Goal: Navigation & Orientation: Understand site structure

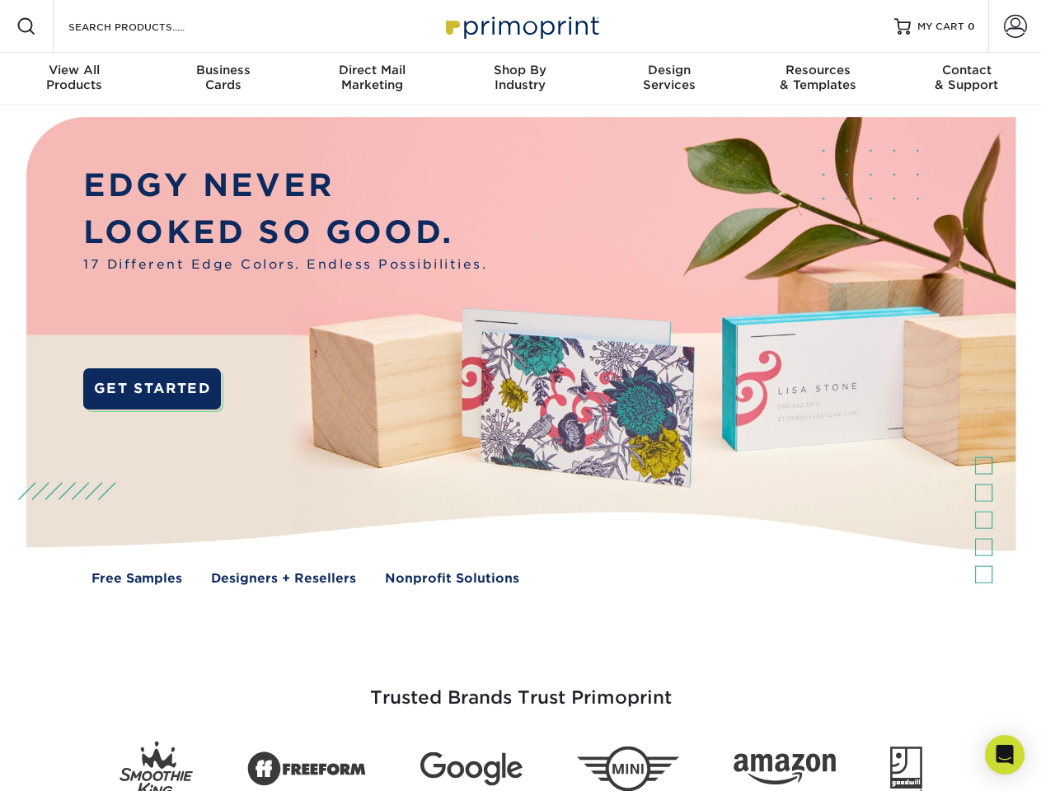
click at [520, 396] on img at bounding box center [520, 362] width 1030 height 515
click at [26, 26] on span at bounding box center [26, 26] width 20 height 20
click at [1014, 26] on span at bounding box center [1015, 26] width 23 height 23
click at [74, 79] on div "View All Products" at bounding box center [74, 78] width 148 height 30
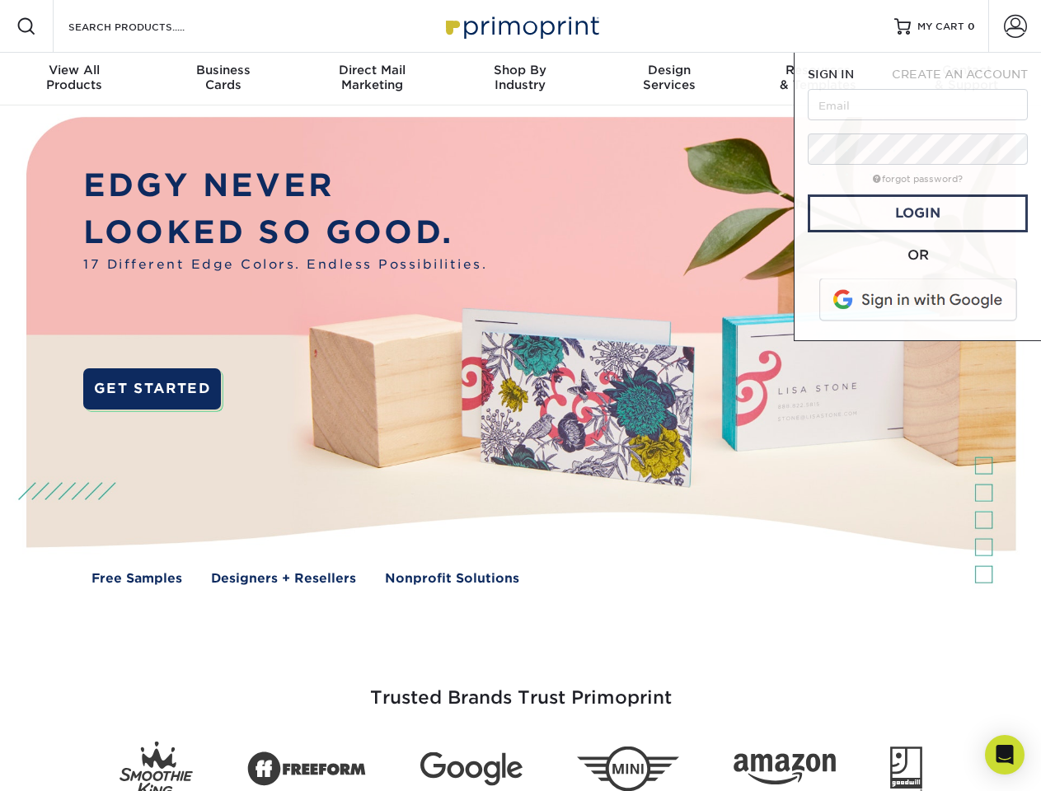
click at [222, 79] on div "Business Cards" at bounding box center [222, 78] width 148 height 30
click at [372, 79] on div "Direct Mail Marketing" at bounding box center [371, 78] width 148 height 30
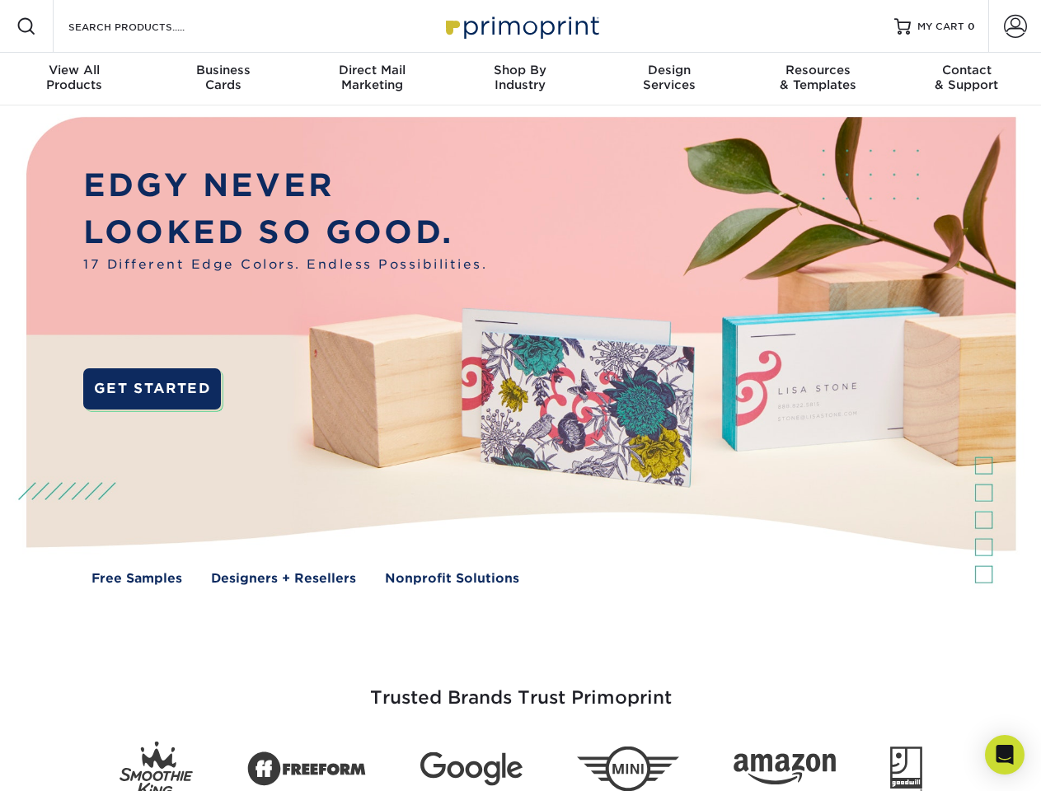
click at [520, 79] on div "Shop By Industry" at bounding box center [520, 78] width 148 height 30
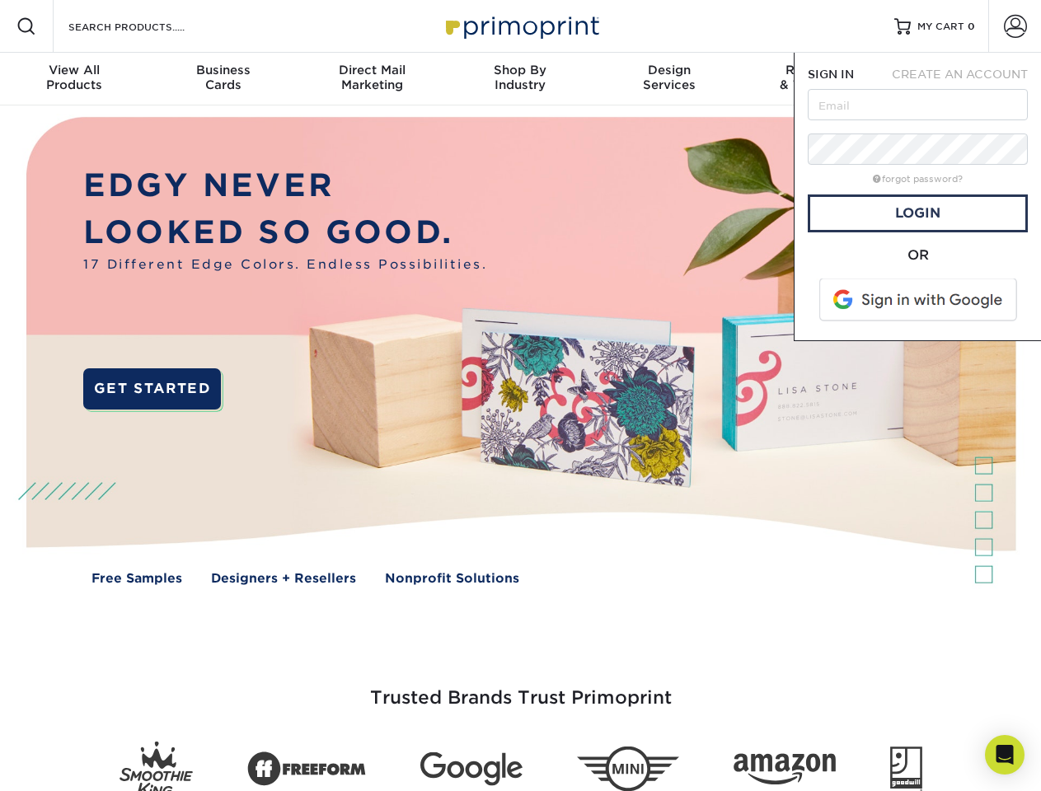
click at [669, 79] on div "Design Services" at bounding box center [669, 78] width 148 height 30
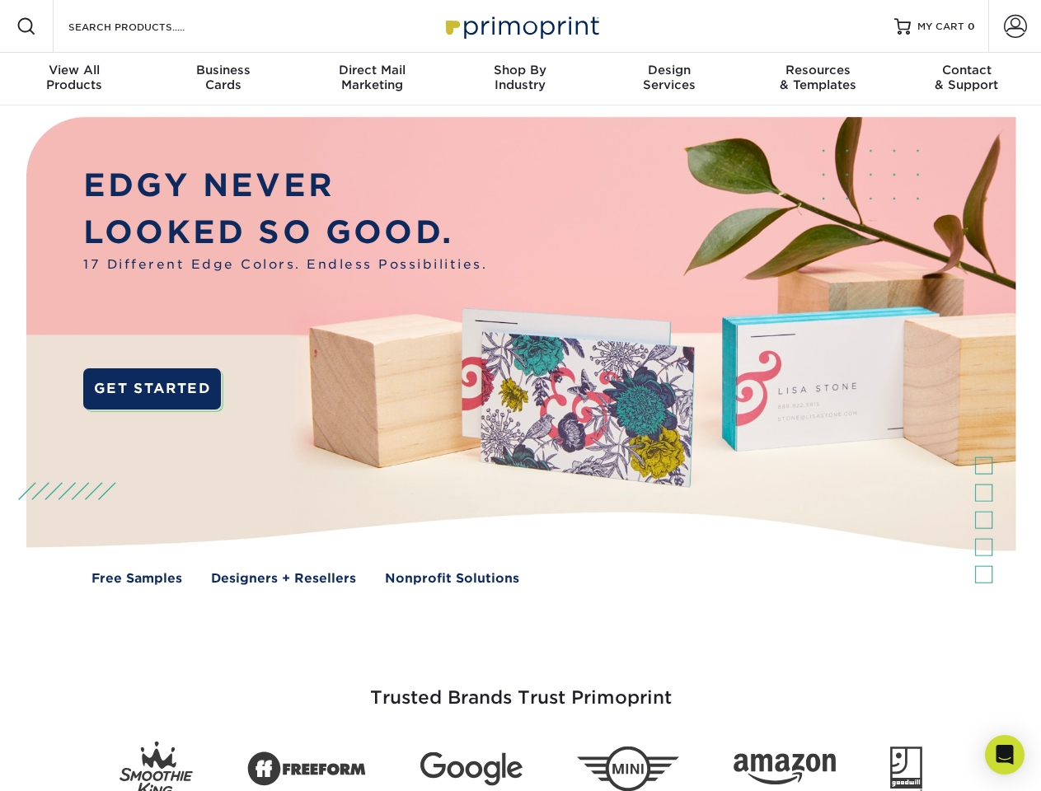
click at [817, 79] on span "SIGN IN" at bounding box center [831, 74] width 46 height 13
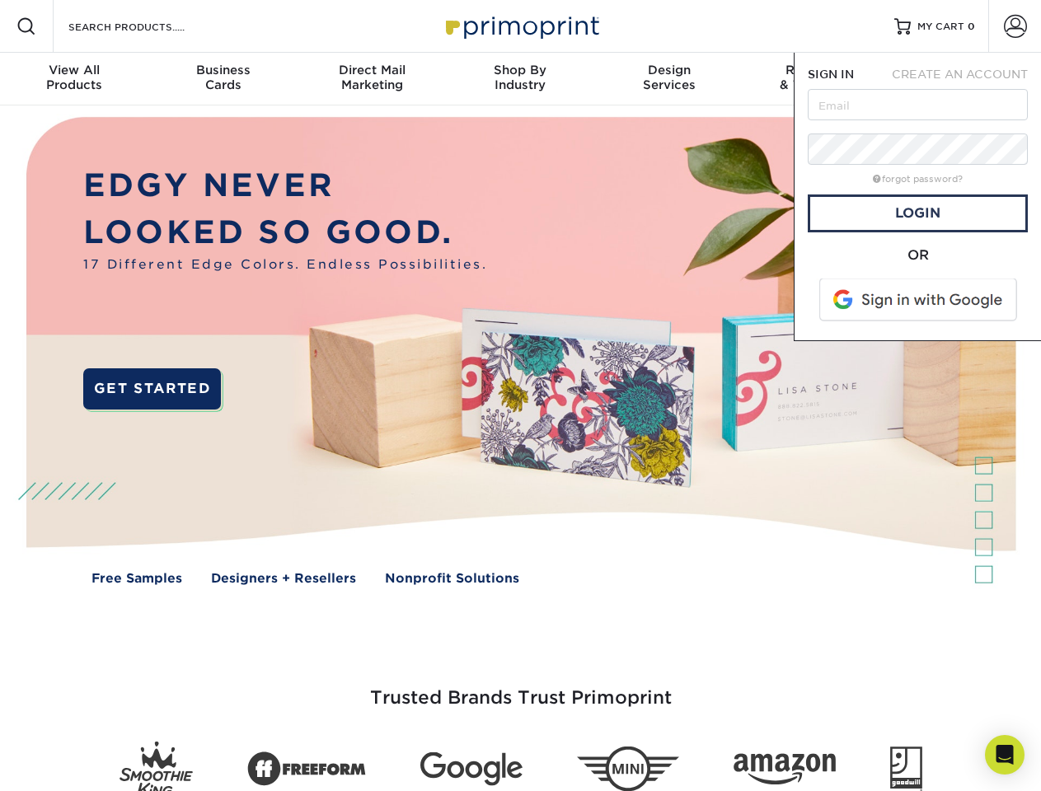
click at [967, 79] on div "Contact & Support" at bounding box center [966, 78] width 148 height 30
